Goal: Task Accomplishment & Management: Use online tool/utility

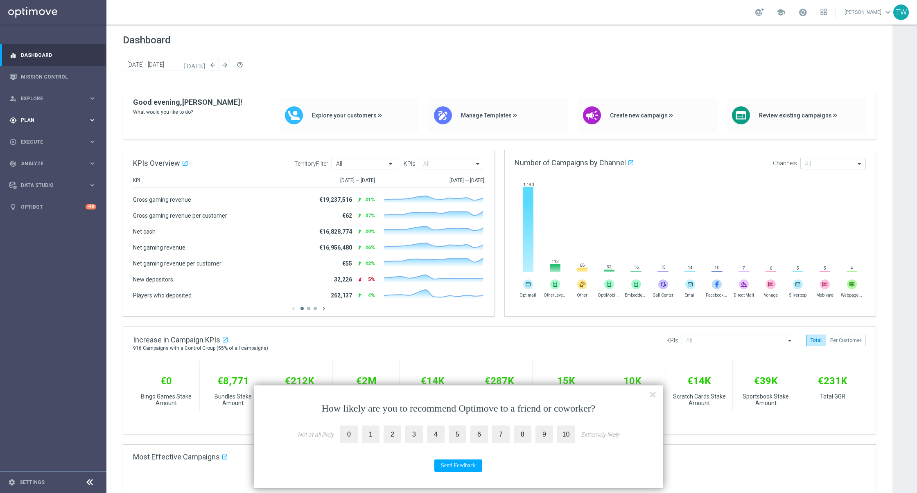
click at [86, 124] on div "gps_fixed Plan keyboard_arrow_right" at bounding box center [53, 120] width 106 height 22
click at [81, 160] on div "Templates" at bounding box center [55, 161] width 67 height 5
click at [41, 173] on link "Optimail" at bounding box center [55, 174] width 60 height 7
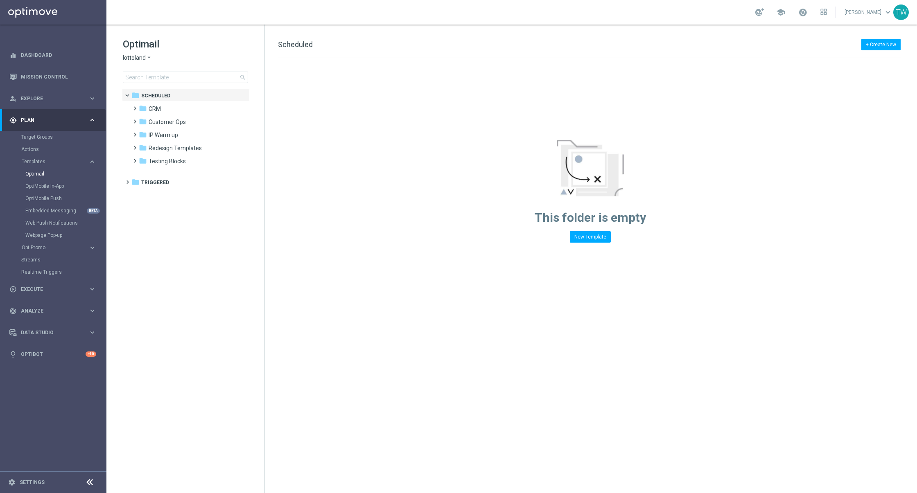
click at [143, 54] on span "lottoland" at bounding box center [134, 58] width 23 height 8
click at [157, 79] on div "KenoGO" at bounding box center [153, 77] width 61 height 10
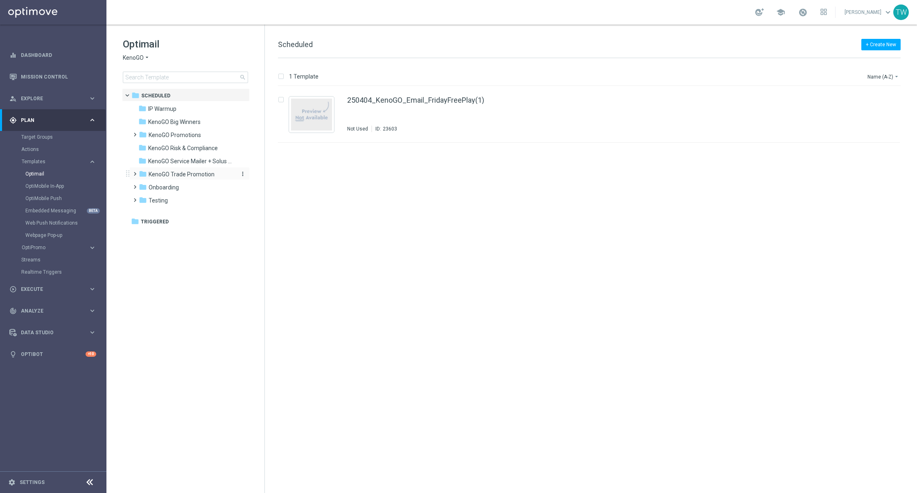
click at [202, 174] on span "KenoGO Trade Promotion" at bounding box center [182, 174] width 66 height 7
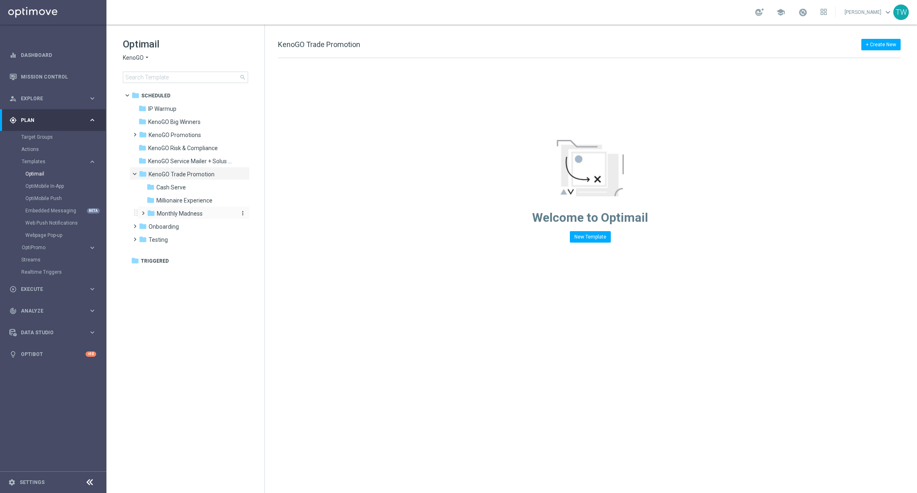
click at [197, 215] on span "Monthly Madness" at bounding box center [180, 213] width 46 height 7
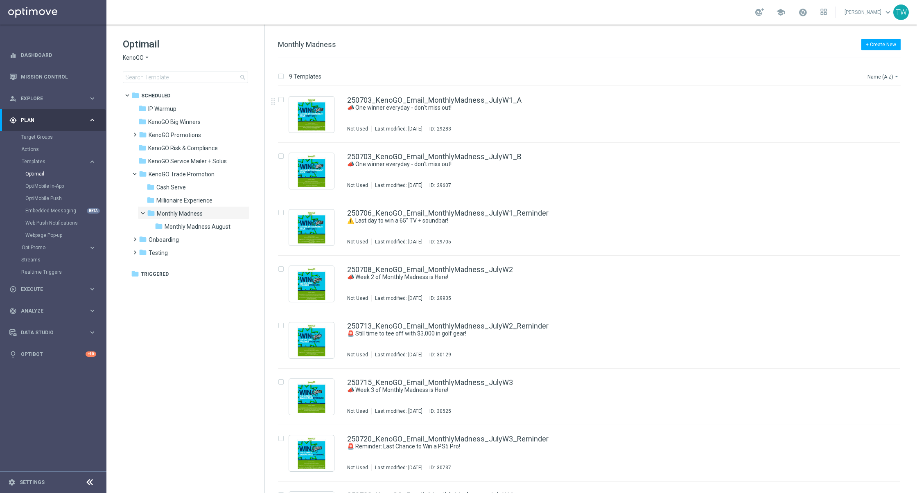
click at [870, 75] on button "Name (A-Z) arrow_drop_down" at bounding box center [883, 77] width 34 height 10
click at [870, 115] on span "Date Modified (Newest)" at bounding box center [868, 113] width 55 height 6
click at [190, 226] on span "Monthly Madness August" at bounding box center [198, 226] width 66 height 7
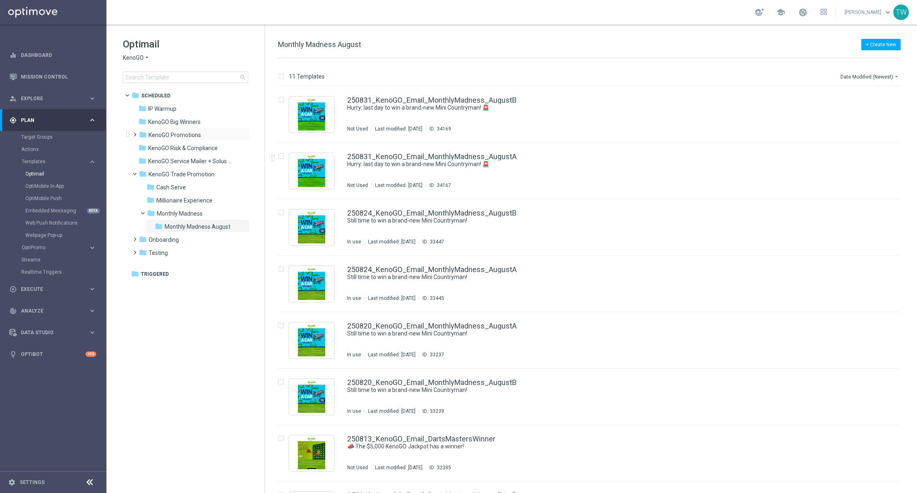
click at [138, 138] on span at bounding box center [135, 134] width 8 height 11
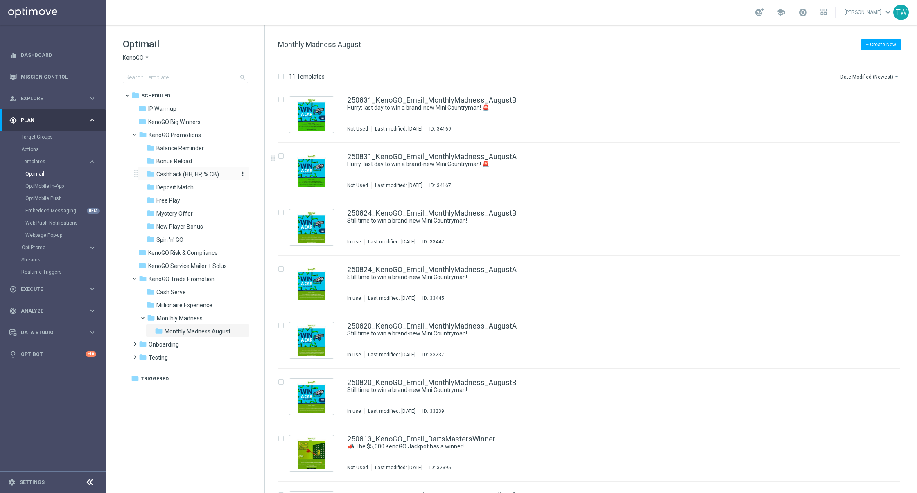
click at [195, 174] on span "Cashback (HH, HP, % CB)" at bounding box center [187, 174] width 63 height 7
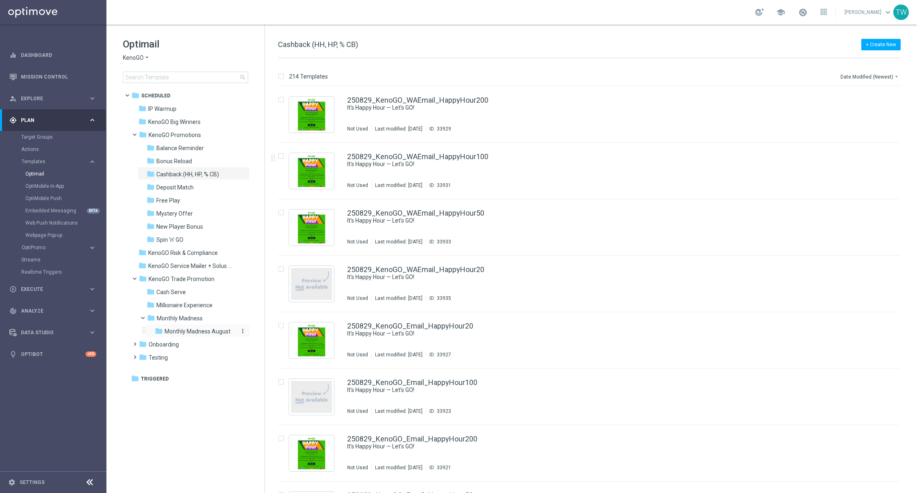
click at [191, 329] on span "Monthly Madness August" at bounding box center [198, 331] width 66 height 7
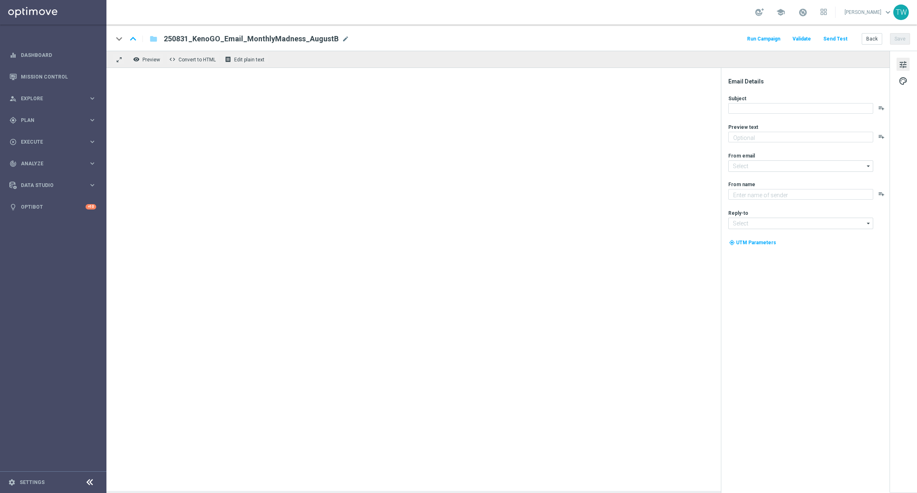
type textarea "Enter now - time's running out!"
type input "mail@crm.kenogo.com.au"
type textarea "KenoGO"
type input "support@kenogo.com.au"
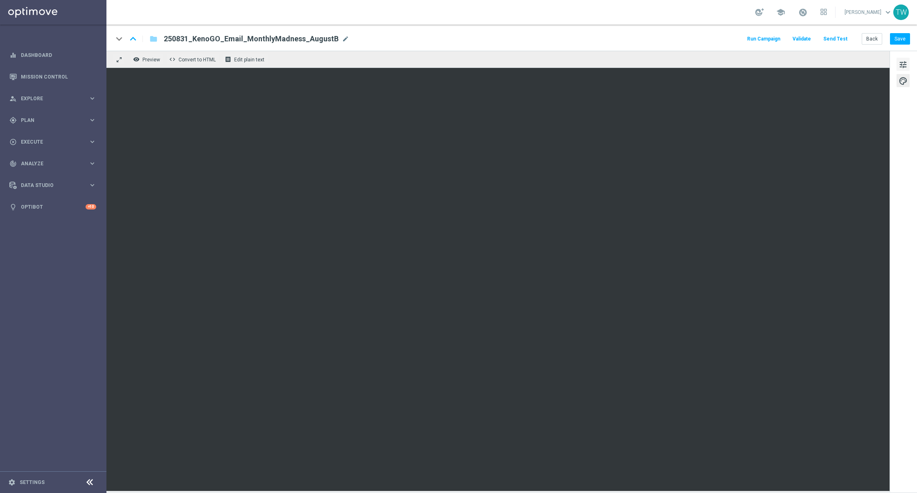
click at [901, 66] on span "tune" at bounding box center [902, 64] width 9 height 11
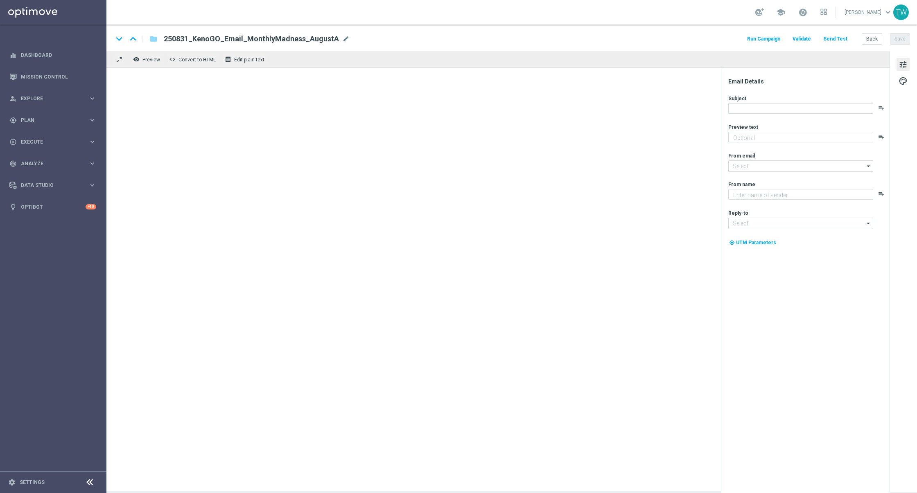
type textarea "Enter now - time's running out!"
type textarea "KenoGO"
type input "mail@crm.kenogo.com.au"
type input "support@kenogo.com.au"
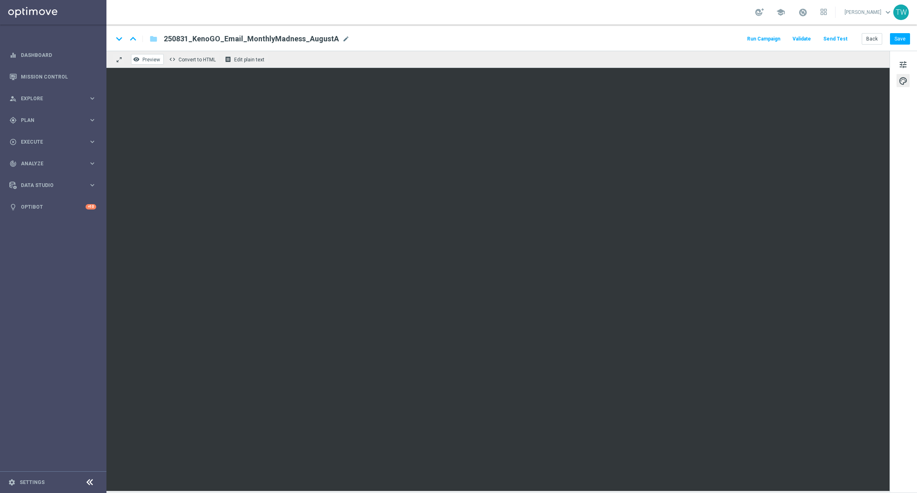
click at [152, 60] on span "Preview" at bounding box center [151, 60] width 18 height 6
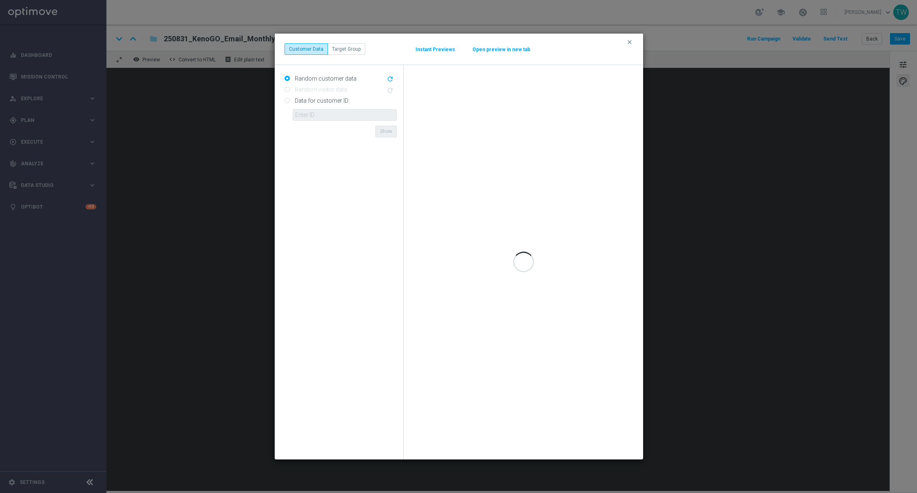
click at [520, 44] on div "clear Customer Data Target Group Instant Previews Open preview in new tab" at bounding box center [458, 48] width 349 height 11
click at [515, 45] on div "clear Customer Data Target Group Instant Previews Open preview in new tab" at bounding box center [458, 48] width 349 height 11
click at [505, 49] on button "Open preview in new tab" at bounding box center [501, 49] width 59 height 7
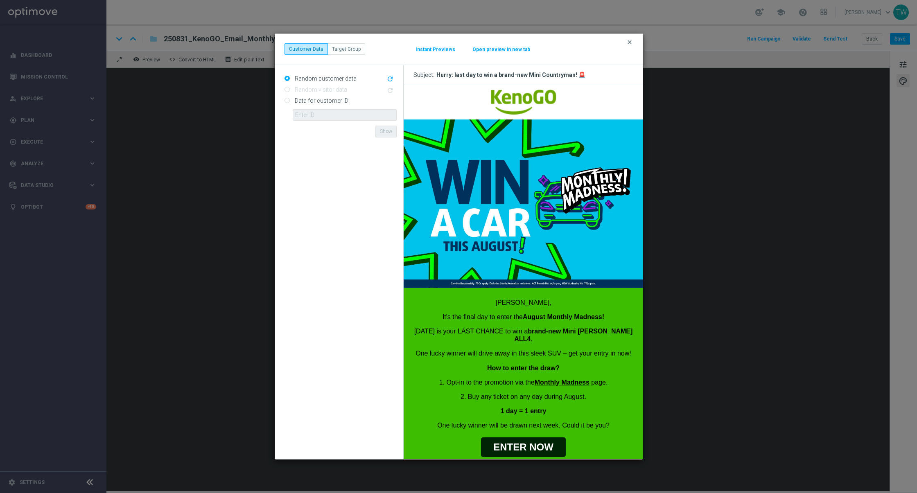
click at [628, 41] on icon "clear" at bounding box center [629, 42] width 7 height 7
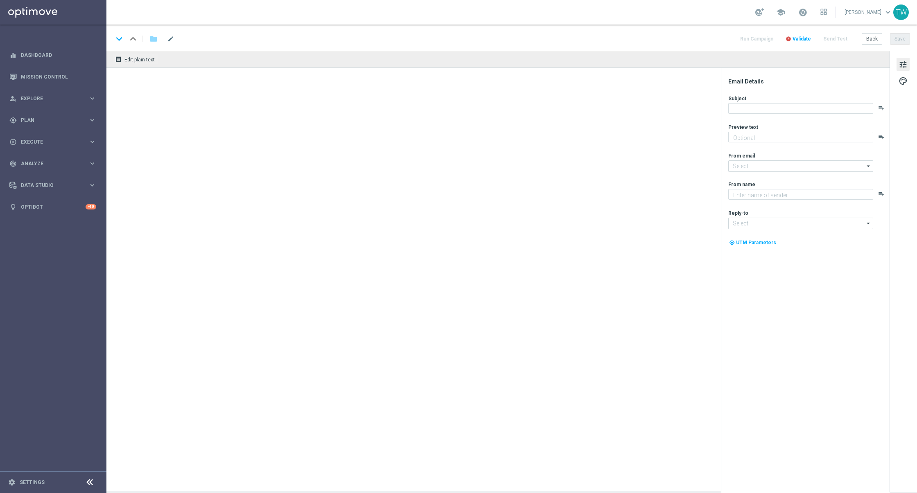
type textarea "Enter now - time's running out!"
type textarea "KenoGO"
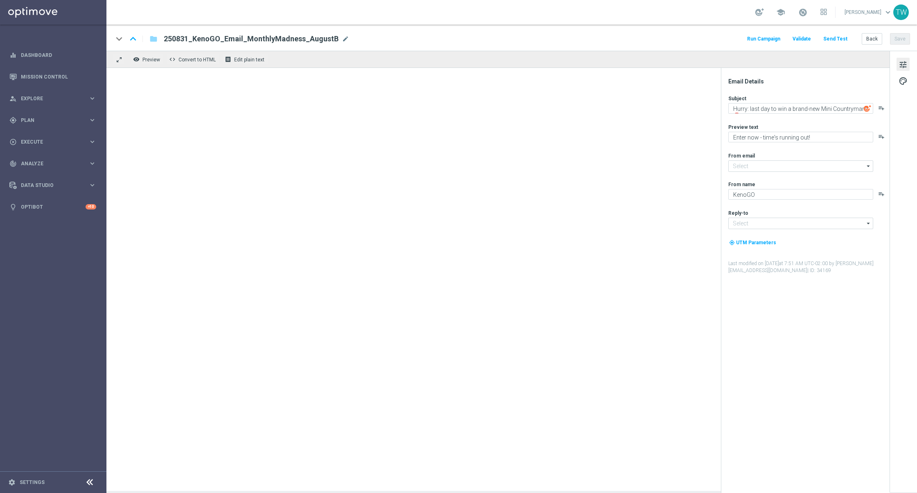
type input "mail@crm.kenogo.com.au"
type input "support@kenogo.com.au"
type textarea "Enter now - time's running out!"
type textarea "KenoGO"
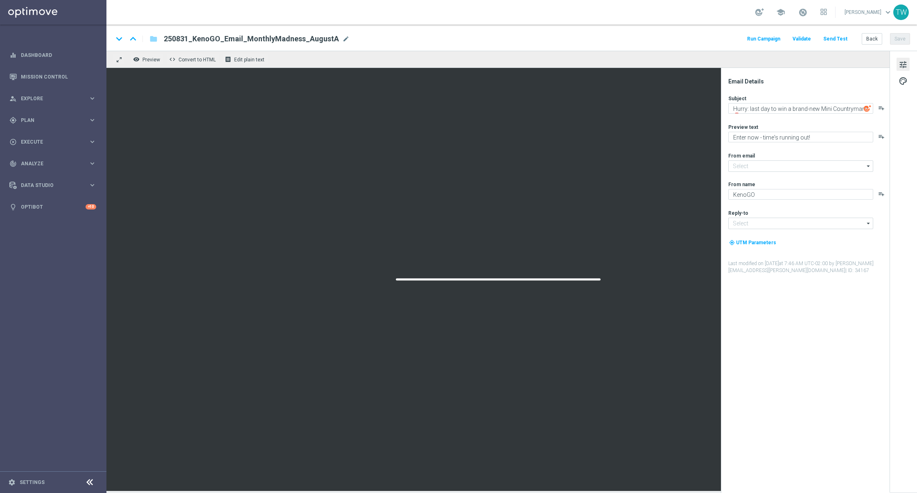
type input "[EMAIL_ADDRESS][DOMAIN_NAME]"
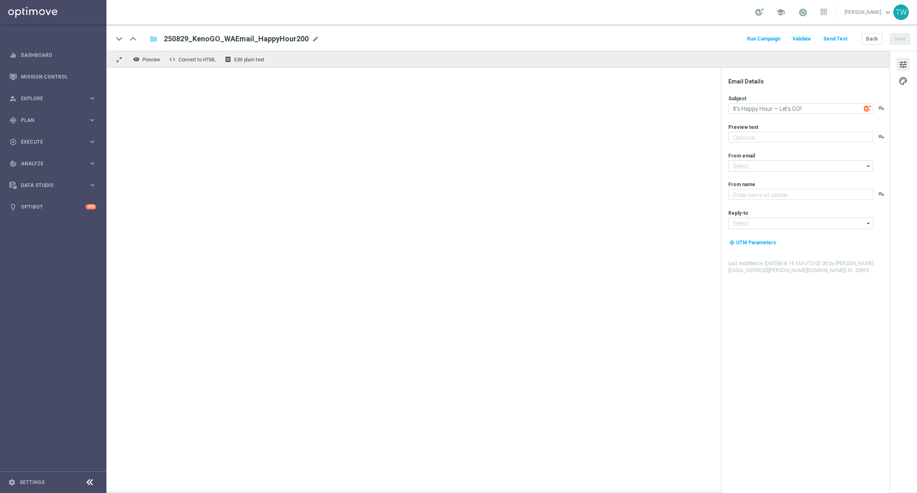
type textarea "Get 50% back in BONUS CASH!"
type input "[EMAIL_ADDRESS][DOMAIN_NAME]"
type textarea "KenoGO"
type input "support@kenogo.com.au"
type textarea "Enter now - time's running out!"
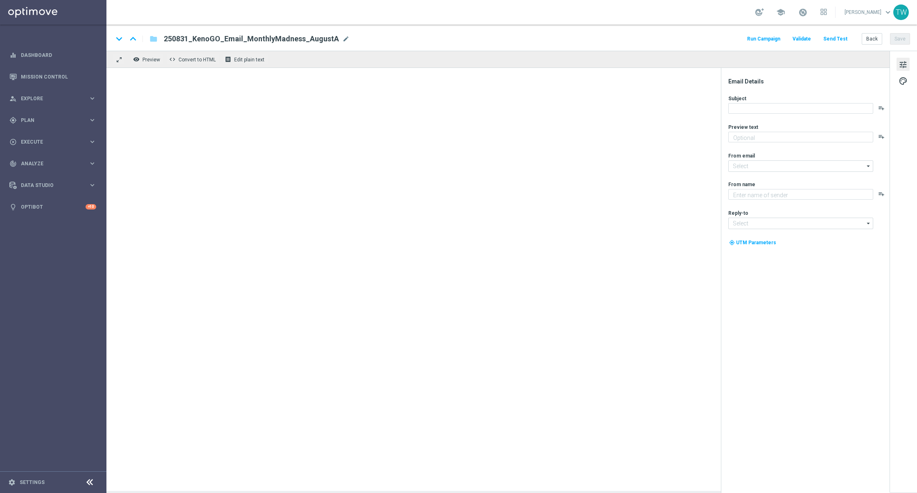
type input "[EMAIL_ADDRESS][DOMAIN_NAME]"
type textarea "KenoGO"
type input "[EMAIL_ADDRESS][DOMAIN_NAME]"
type textarea "Enter now - time's running out!"
type input "[EMAIL_ADDRESS][DOMAIN_NAME]"
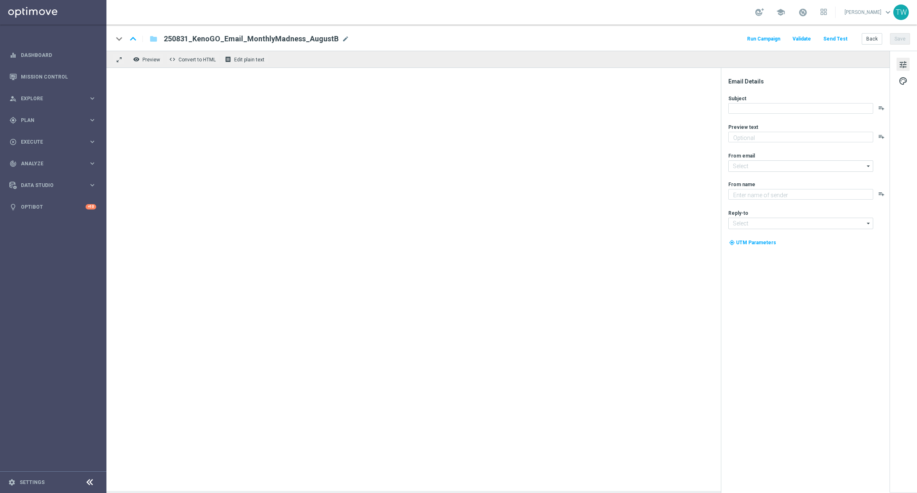
type textarea "KenoGO"
type input "[EMAIL_ADDRESS][DOMAIN_NAME]"
type textarea "Enter now - time's running out!"
type input "[EMAIL_ADDRESS][DOMAIN_NAME]"
type textarea "KenoGO"
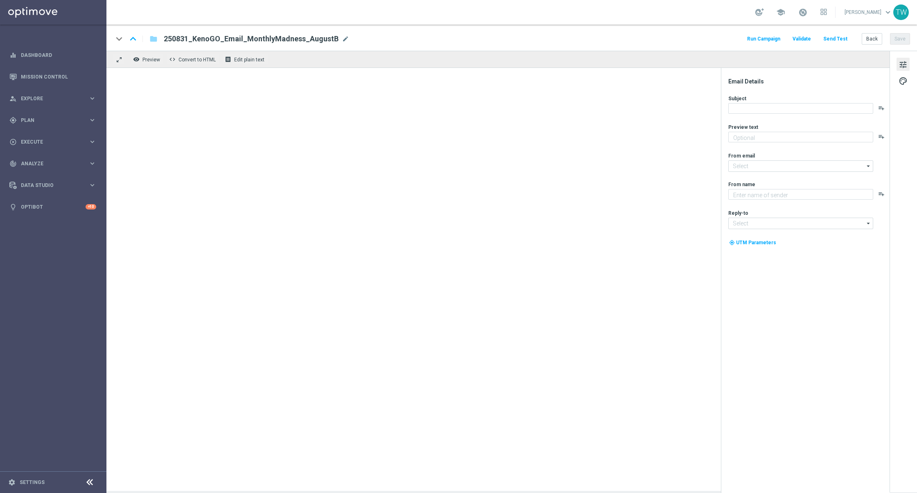
type input "[EMAIL_ADDRESS][DOMAIN_NAME]"
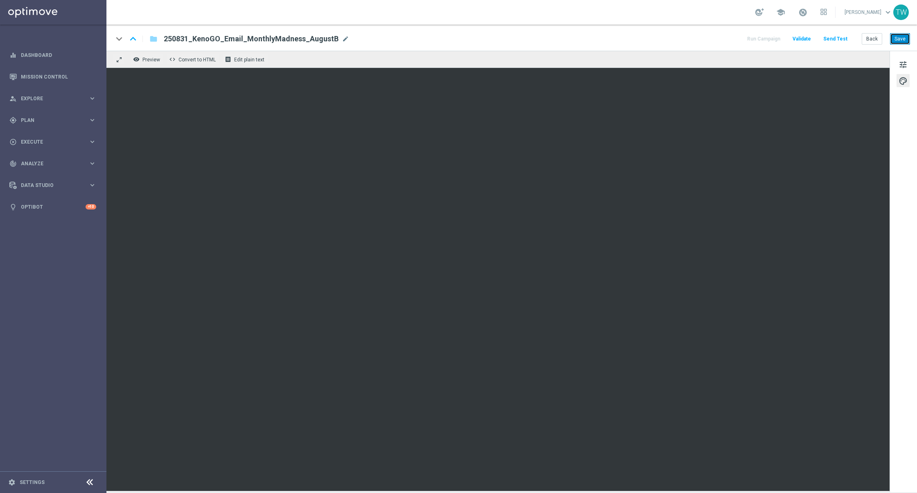
drag, startPoint x: 902, startPoint y: 37, endPoint x: 886, endPoint y: 38, distance: 16.0
click at [902, 37] on button "Save" at bounding box center [900, 38] width 20 height 11
click at [149, 63] on button "remove_red_eye Preview" at bounding box center [147, 59] width 33 height 11
click at [150, 59] on span "Preview" at bounding box center [151, 60] width 18 height 6
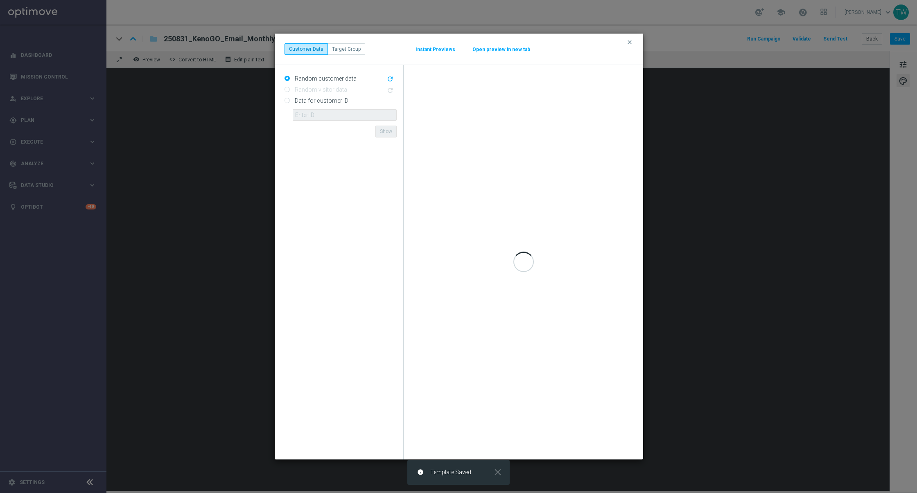
click at [511, 48] on button "Open preview in new tab" at bounding box center [501, 49] width 59 height 7
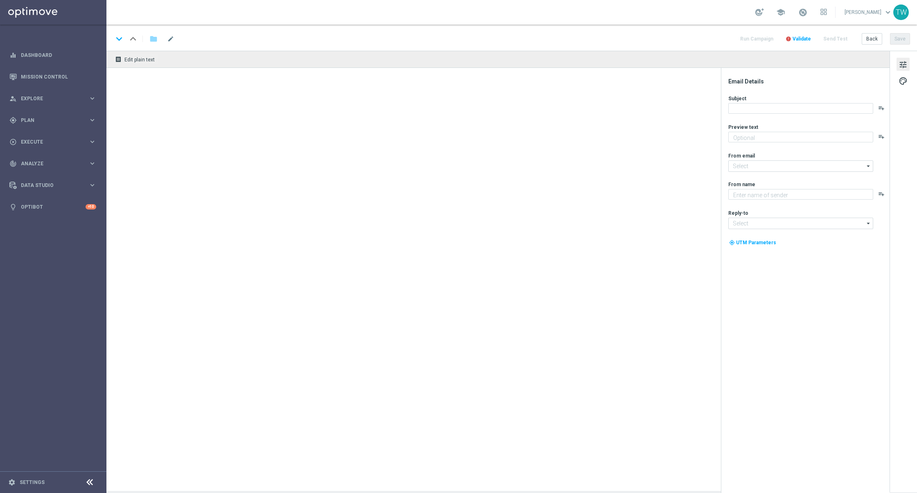
type textarea "Enter now - time's running out!"
type input "[EMAIL_ADDRESS][DOMAIN_NAME]"
type textarea "KenoGO"
type input "[EMAIL_ADDRESS][DOMAIN_NAME]"
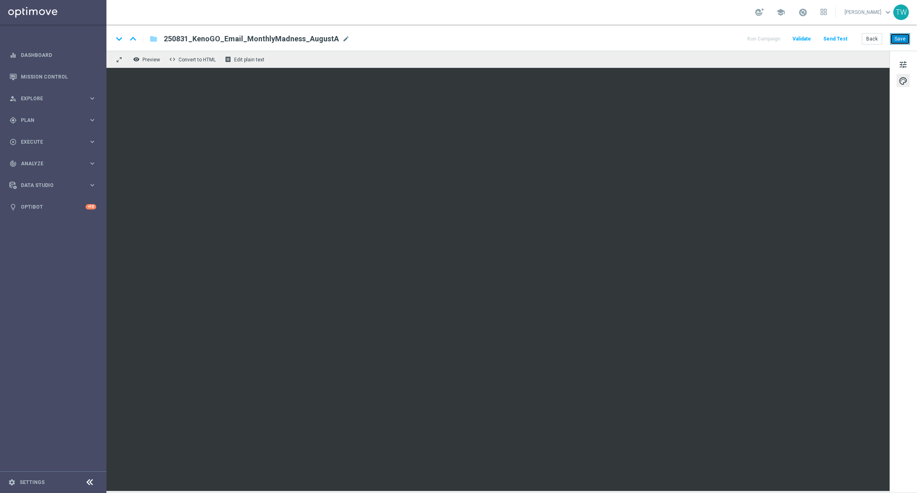
click at [902, 35] on button "Save" at bounding box center [900, 38] width 20 height 11
